Goal: Task Accomplishment & Management: Complete application form

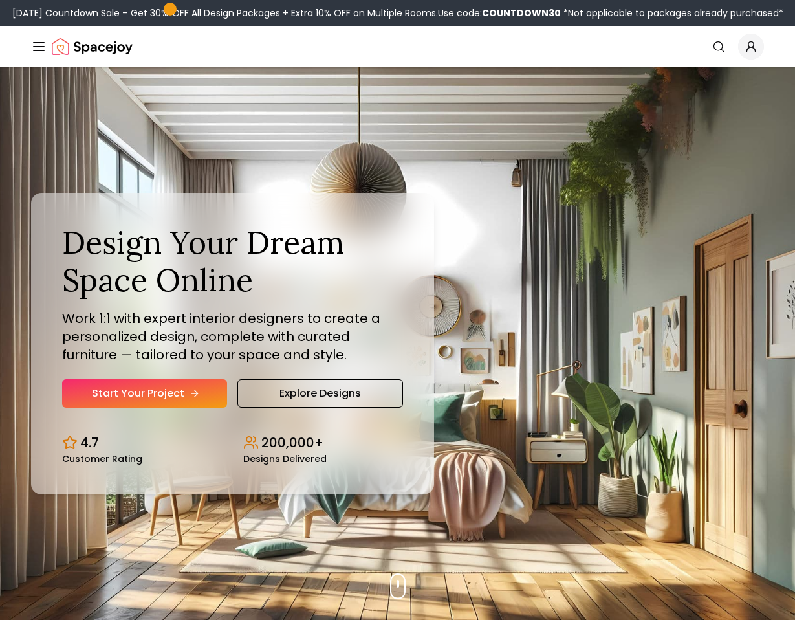
click at [148, 393] on link "Start Your Project" at bounding box center [144, 393] width 165 height 28
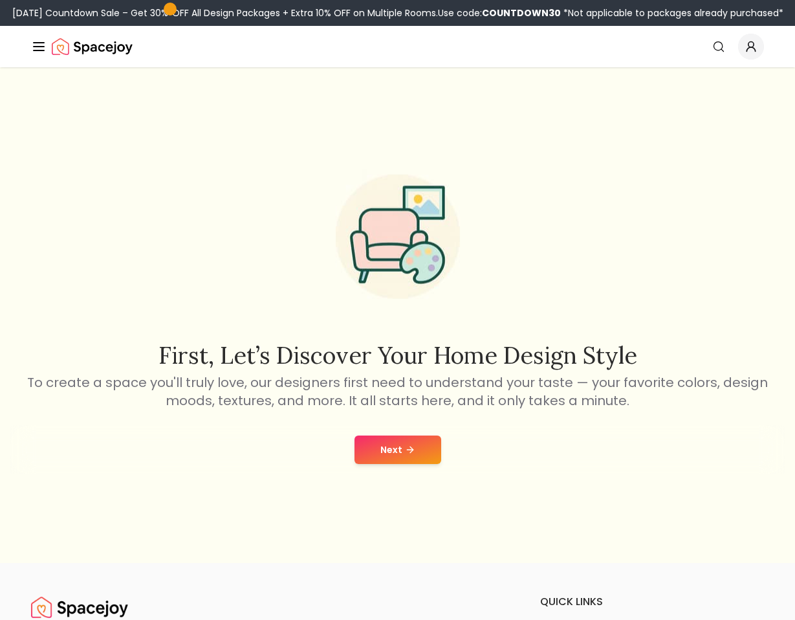
click at [402, 446] on button "Next" at bounding box center [398, 449] width 87 height 28
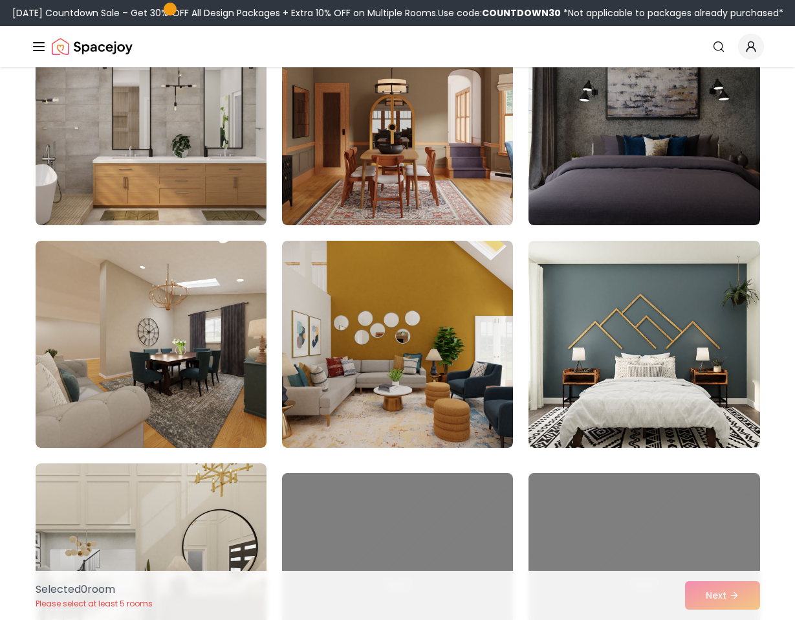
scroll to position [388, 0]
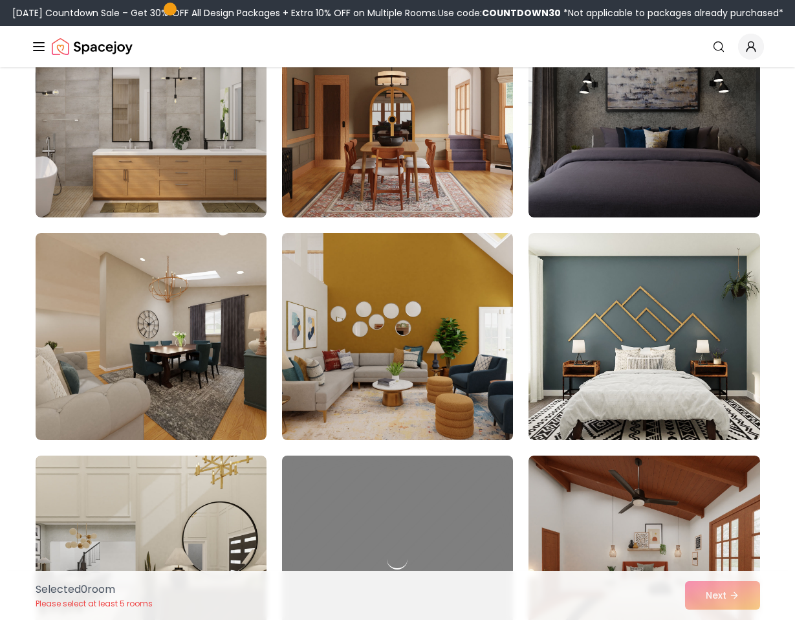
click at [373, 378] on img at bounding box center [397, 336] width 243 height 217
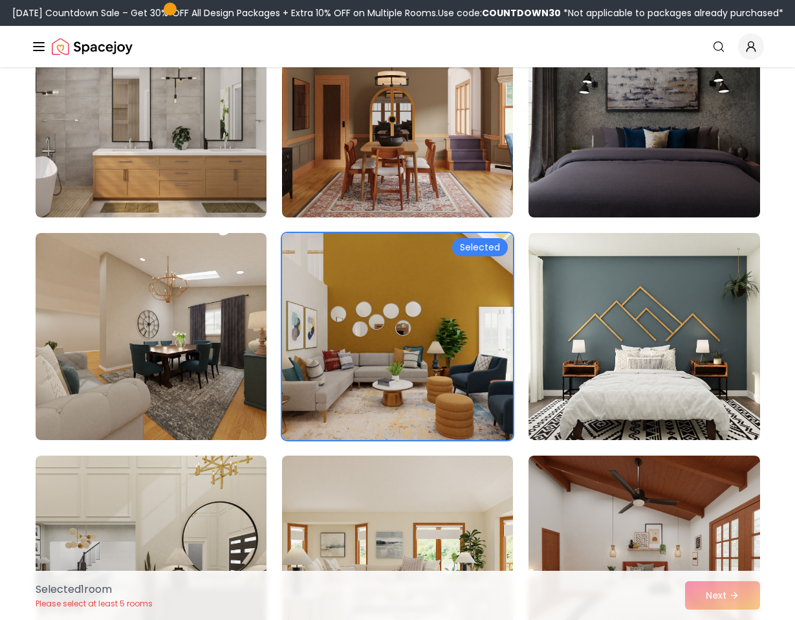
click at [475, 246] on div "Selected" at bounding box center [480, 247] width 56 height 18
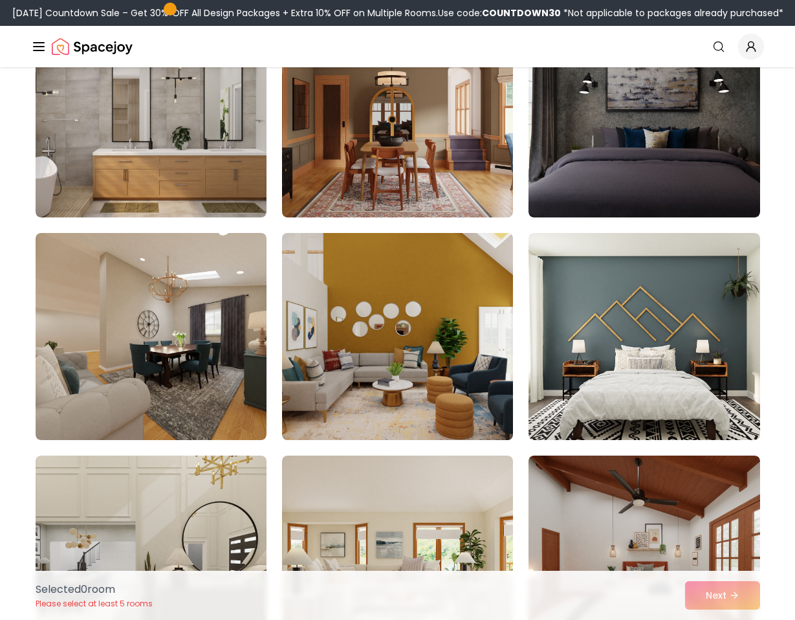
click at [379, 379] on img at bounding box center [397, 336] width 243 height 217
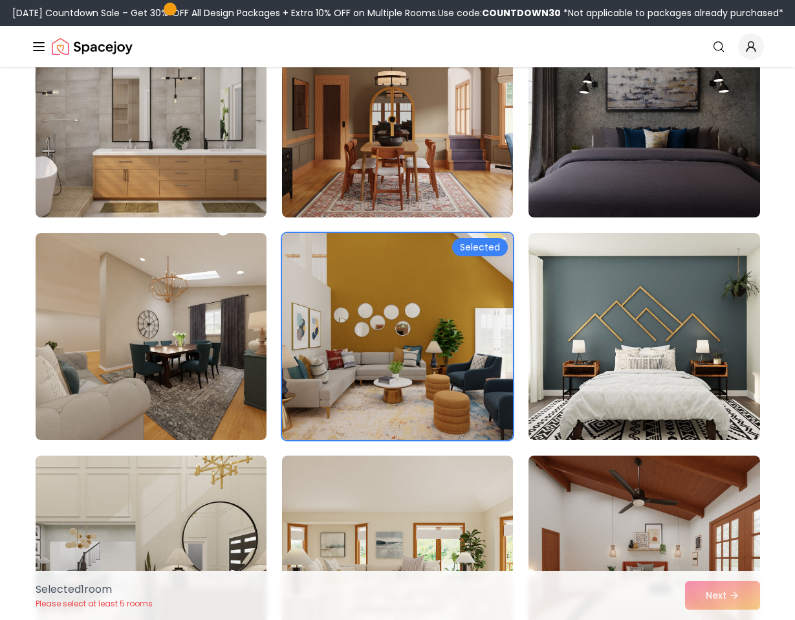
click at [721, 598] on div "Selected 1 room Please select at least 5 rooms Next" at bounding box center [397, 595] width 745 height 49
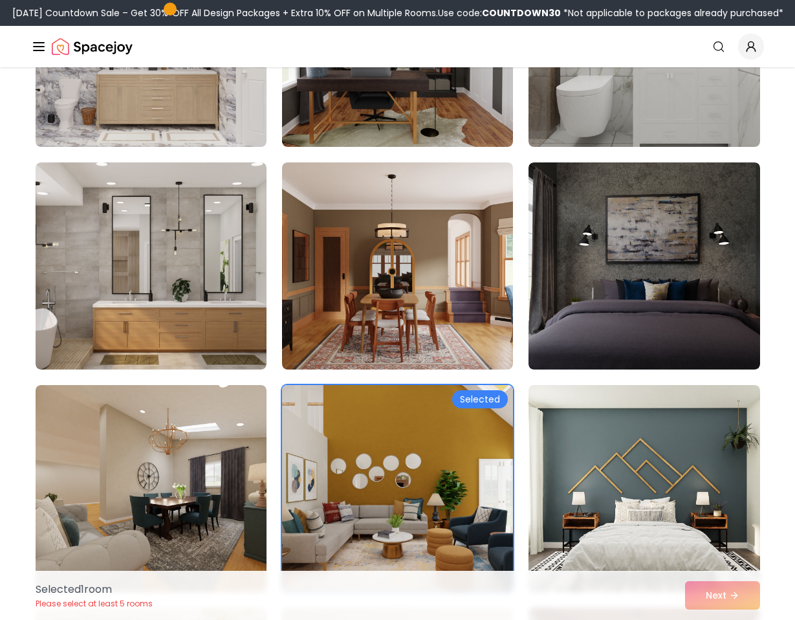
scroll to position [259, 0]
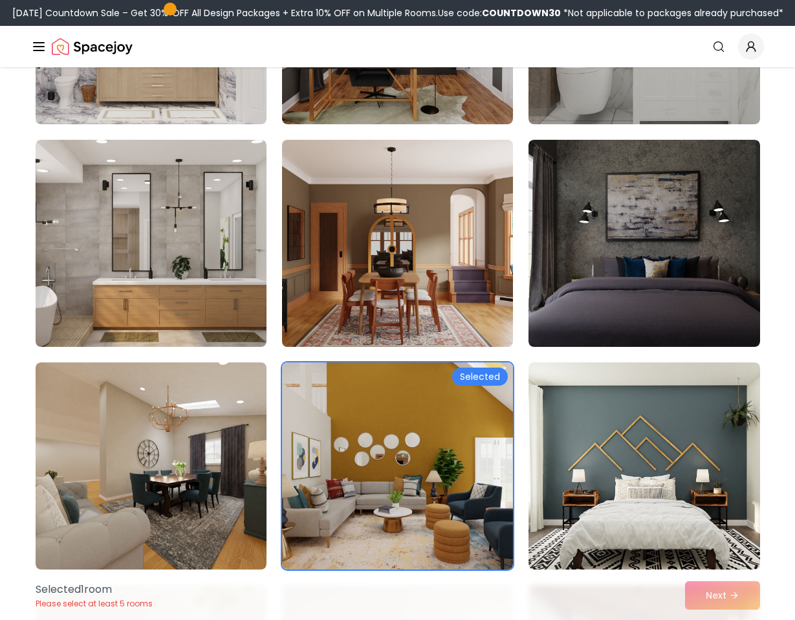
click at [424, 294] on img at bounding box center [397, 243] width 243 height 217
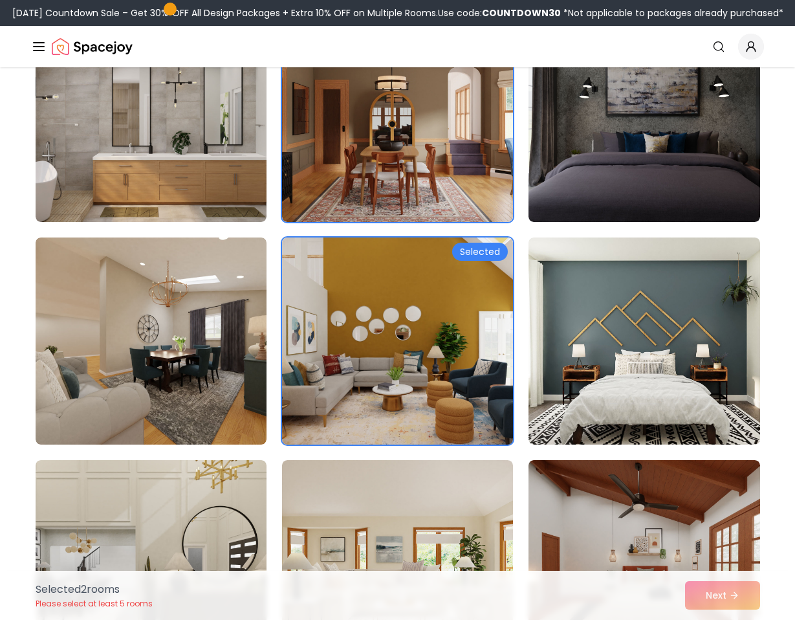
scroll to position [388, 0]
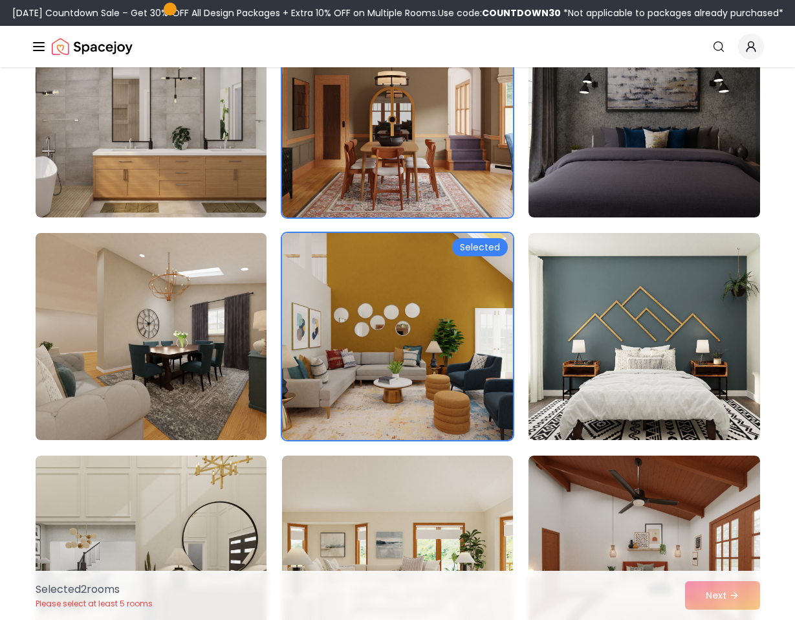
click at [124, 366] on img at bounding box center [151, 336] width 243 height 217
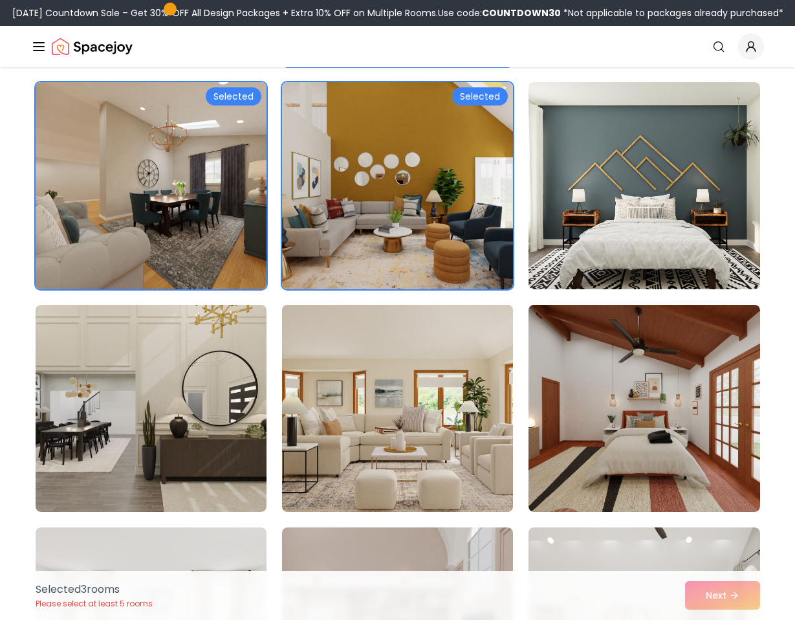
scroll to position [582, 0]
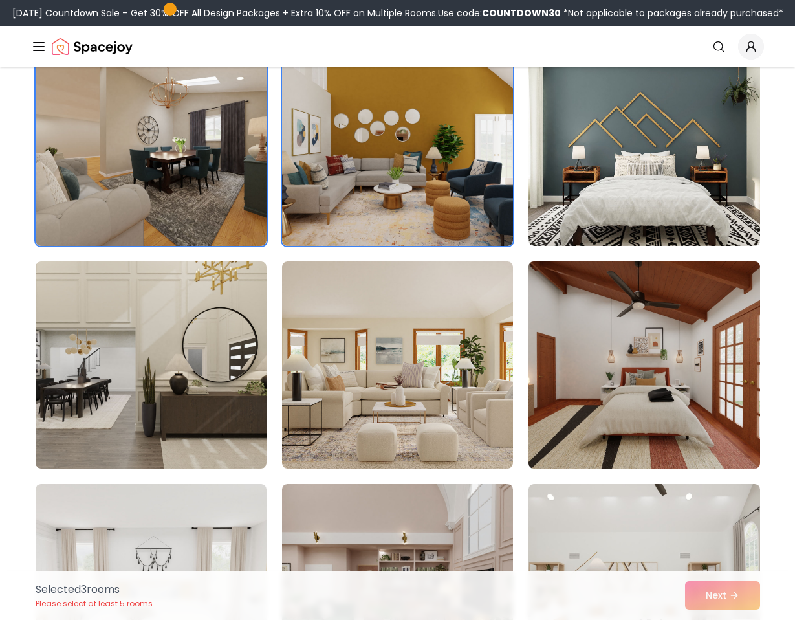
click at [622, 404] on img at bounding box center [644, 364] width 243 height 217
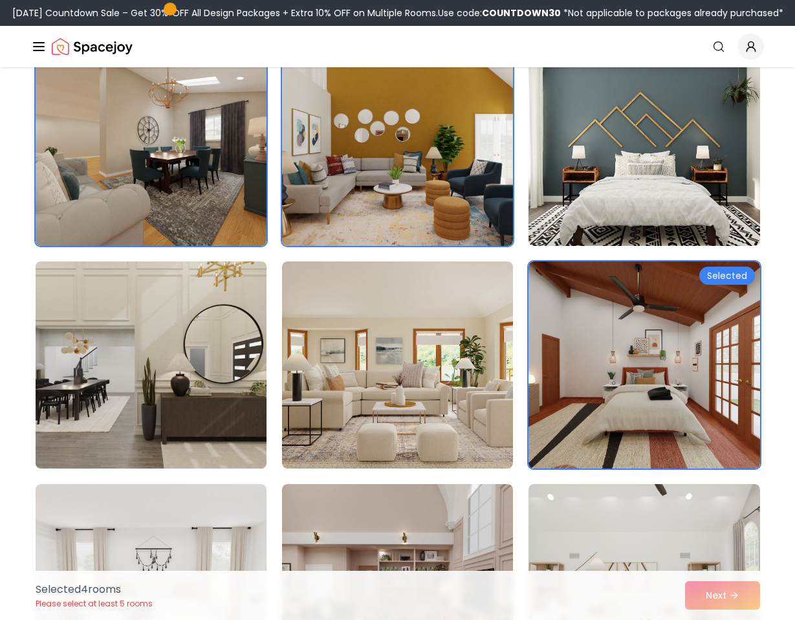
click at [129, 368] on img at bounding box center [151, 364] width 243 height 217
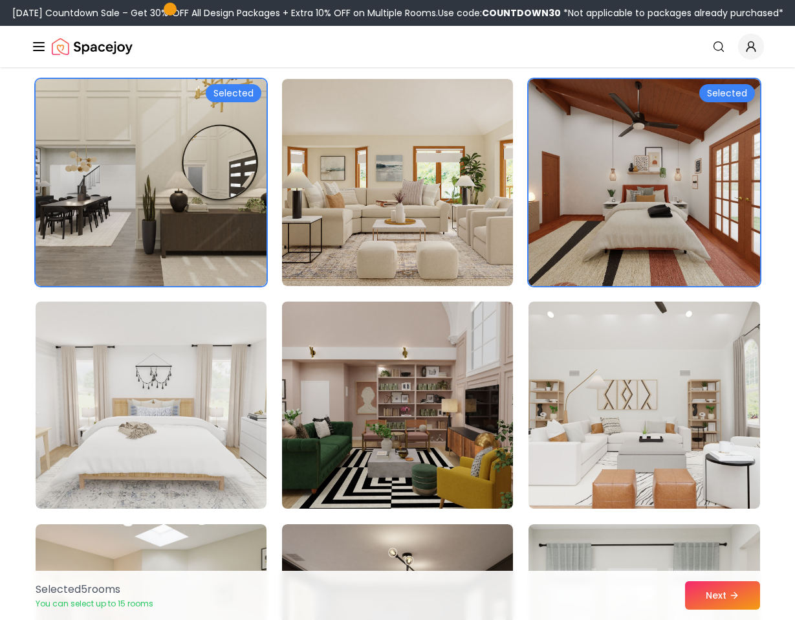
scroll to position [776, 0]
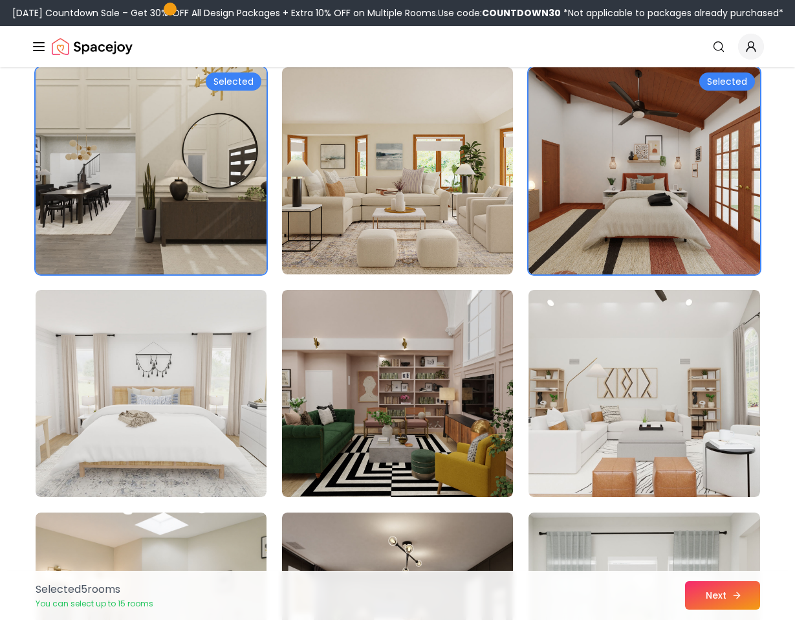
click at [717, 600] on button "Next" at bounding box center [722, 595] width 75 height 28
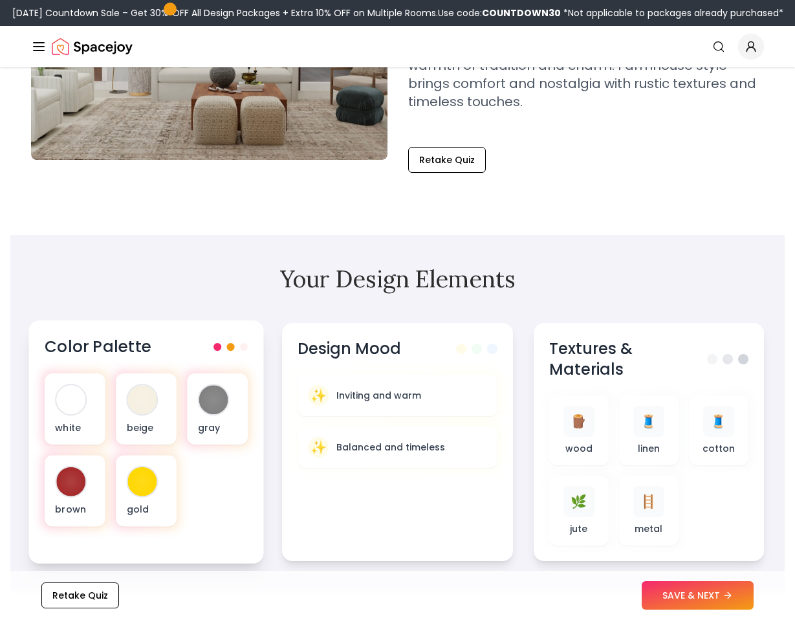
scroll to position [259, 0]
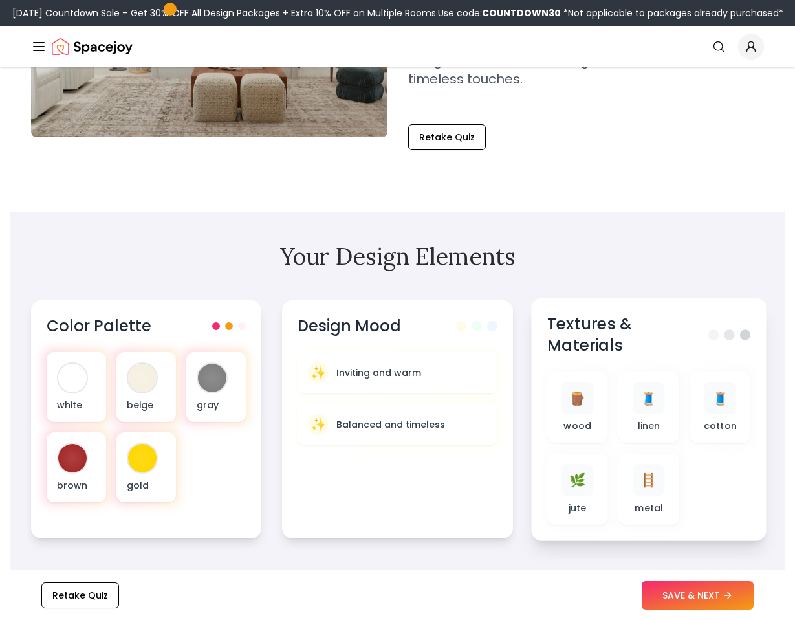
click at [735, 329] on div at bounding box center [730, 334] width 42 height 10
click at [728, 329] on span at bounding box center [729, 334] width 10 height 10
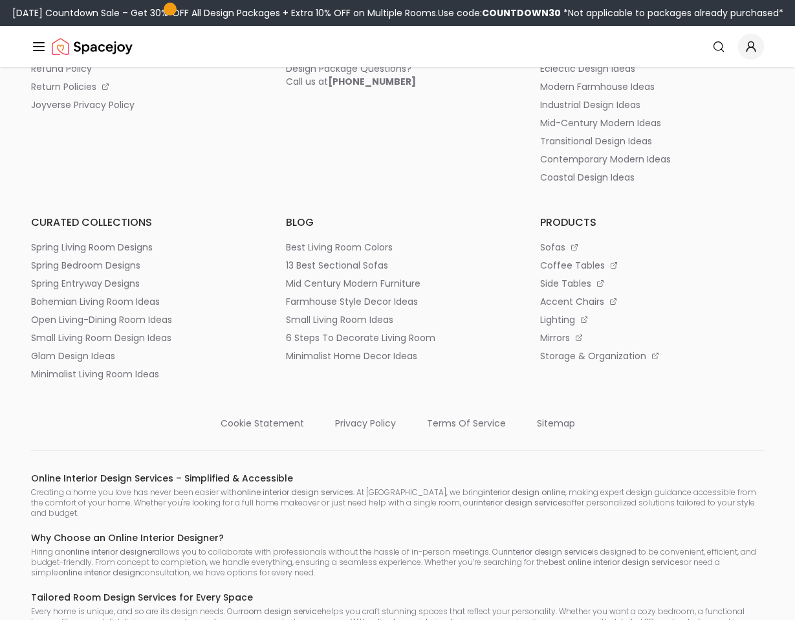
scroll to position [2588, 0]
